Goal: Find specific page/section: Find specific page/section

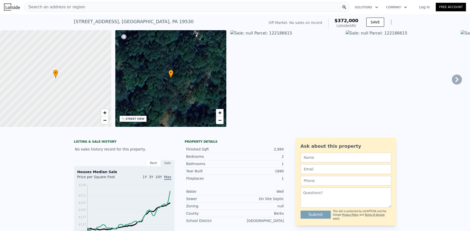
click at [452, 82] on icon at bounding box center [457, 80] width 10 height 10
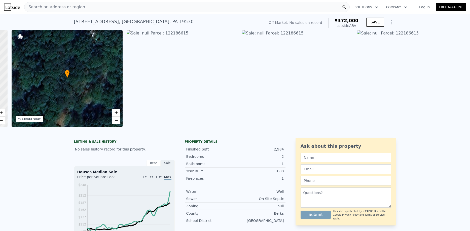
scroll to position [0, 117]
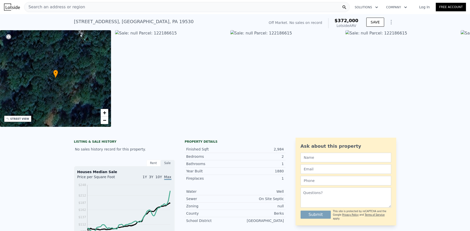
click at [450, 82] on div "• + − • + − STREET VIEW Loading... SATELLITE VIEW" at bounding box center [235, 79] width 470 height 98
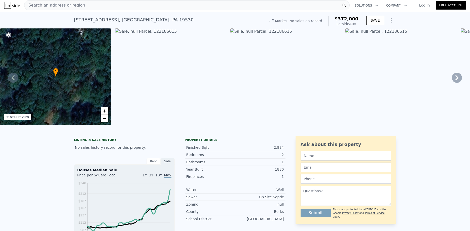
scroll to position [0, 0]
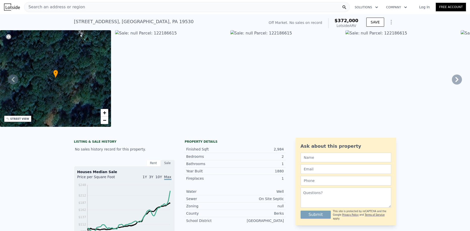
click at [15, 82] on icon at bounding box center [13, 80] width 10 height 10
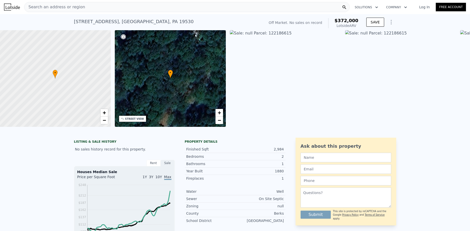
scroll to position [0, 2]
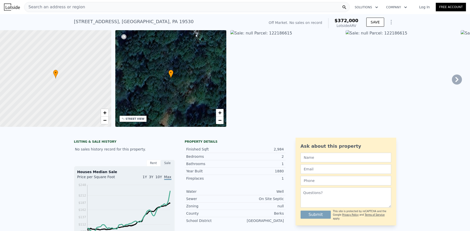
click at [93, 7] on div "Search an address or region" at bounding box center [186, 7] width 325 height 10
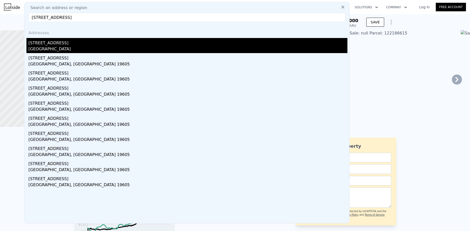
type input "[STREET_ADDRESS]"
click at [83, 46] on div "[GEOGRAPHIC_DATA]" at bounding box center [187, 49] width 319 height 7
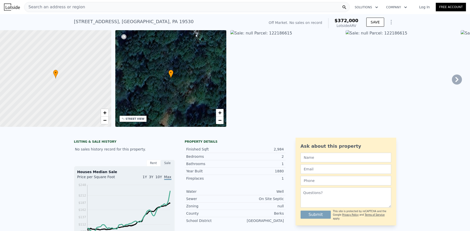
click at [58, 7] on span "Search an address or region" at bounding box center [54, 7] width 61 height 6
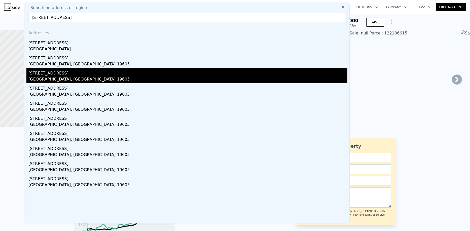
type input "[STREET_ADDRESS]"
click at [72, 69] on div "[STREET_ADDRESS]" at bounding box center [187, 72] width 319 height 8
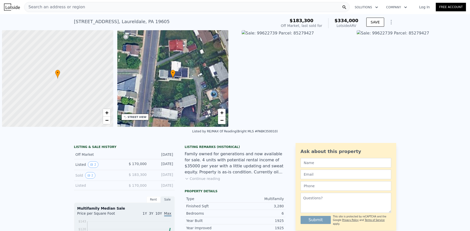
click at [54, 90] on div at bounding box center [57, 79] width 133 height 116
drag, startPoint x: 55, startPoint y: 93, endPoint x: 86, endPoint y: 77, distance: 35.0
click at [85, 77] on div at bounding box center [57, 79] width 133 height 116
click at [16, 7] on img at bounding box center [12, 7] width 16 height 7
